Goal: Check status: Check status

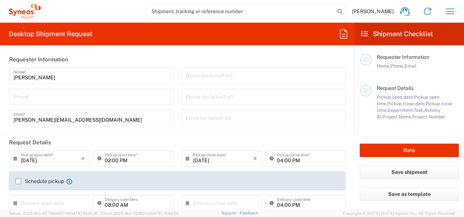
type input "3110"
type input "[GEOGRAPHIC_DATA]"
type input "Syneos Health Croatia doo-HRK FOR IT RETURNS PLEASE REFER TO IT SYNCUP PAGE"
click at [446, 12] on icon "button" at bounding box center [450, 11] width 12 height 12
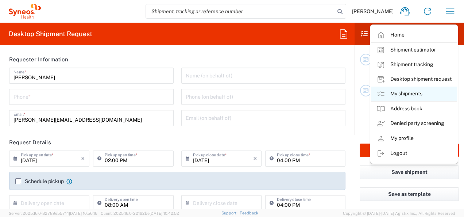
click at [406, 90] on link "My shipments" at bounding box center [414, 93] width 87 height 15
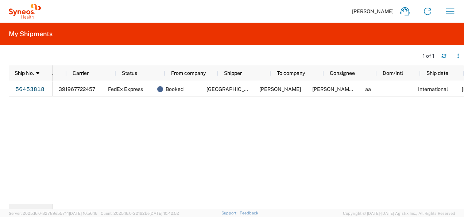
scroll to position [0, 35]
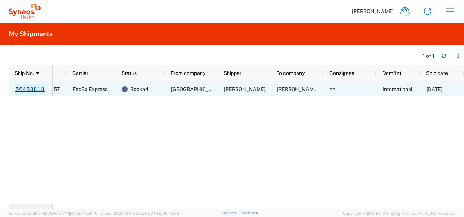
click at [24, 91] on link "56453818" at bounding box center [30, 90] width 30 height 12
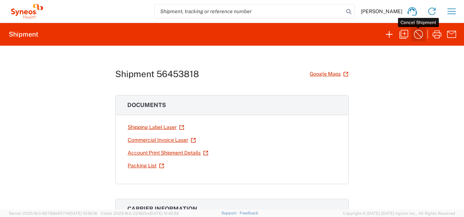
click at [422, 36] on icon "button" at bounding box center [418, 34] width 12 height 12
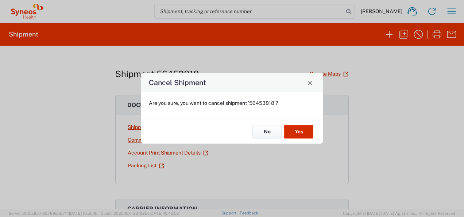
click at [300, 133] on button "Yes" at bounding box center [298, 131] width 29 height 13
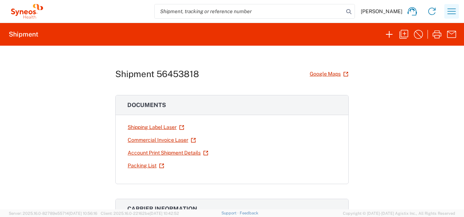
click at [449, 13] on icon "button" at bounding box center [452, 11] width 12 height 12
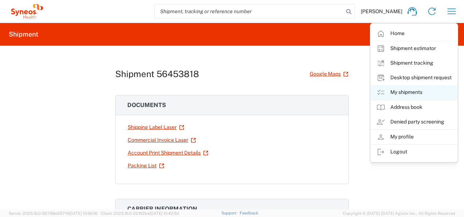
click at [419, 87] on link "My shipments" at bounding box center [414, 92] width 87 height 15
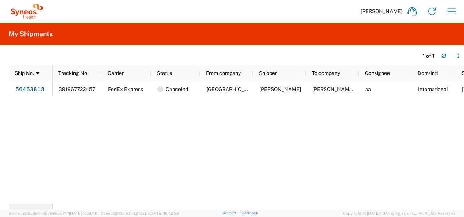
scroll to position [0, 35]
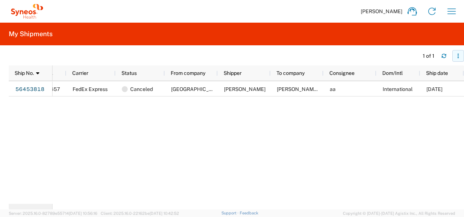
click at [460, 58] on icon "button" at bounding box center [457, 55] width 5 height 5
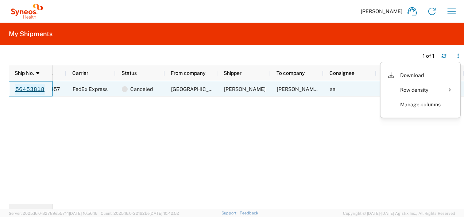
click at [27, 90] on link "56453818" at bounding box center [30, 90] width 30 height 12
